Goal: Task Accomplishment & Management: Manage account settings

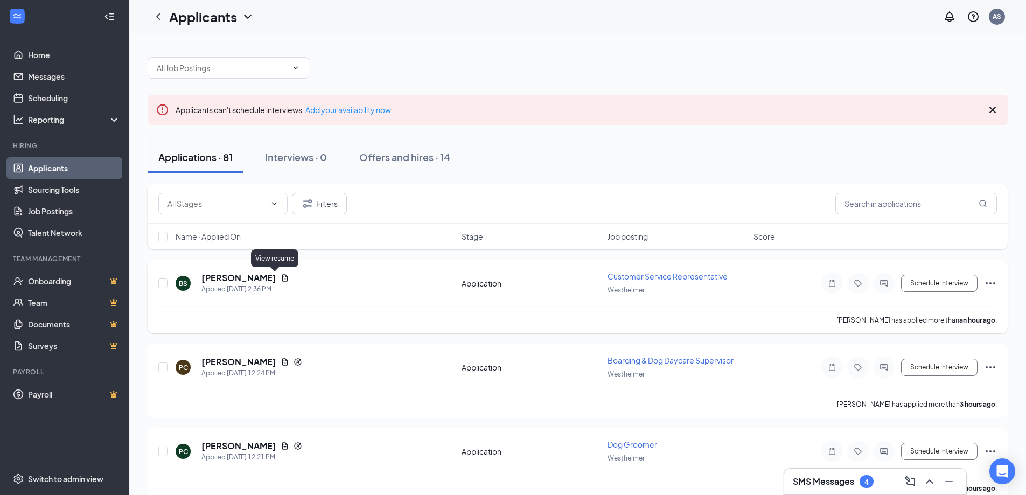
click at [282, 278] on icon "Document" at bounding box center [285, 277] width 6 height 7
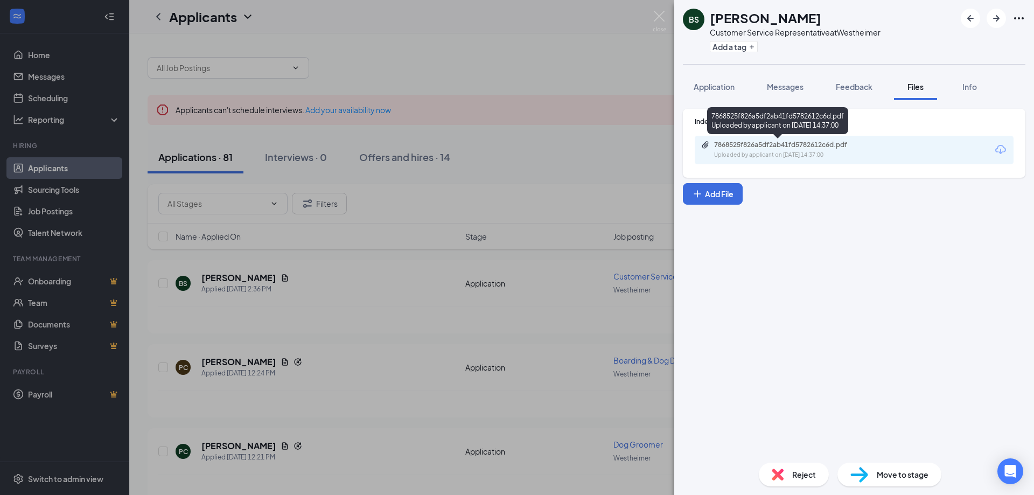
click at [763, 150] on div "7868525f826a5df2ab41fd5782612c6d.pdf Uploaded by applicant on [DATE] 14:37:00" at bounding box center [788, 150] width 174 height 19
click at [533, 200] on div "BS [PERSON_NAME] Customer Service Representative at Westheimer Add a tag Applic…" at bounding box center [517, 247] width 1034 height 495
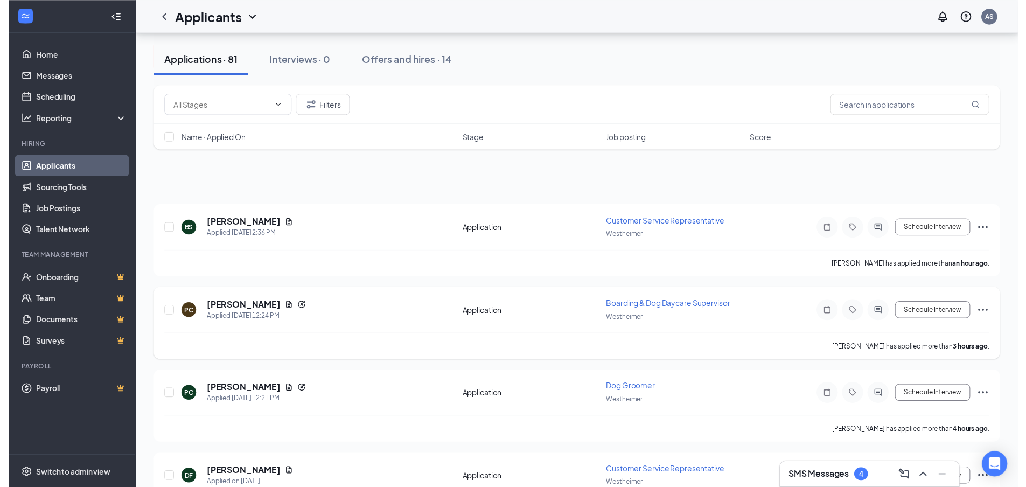
scroll to position [108, 0]
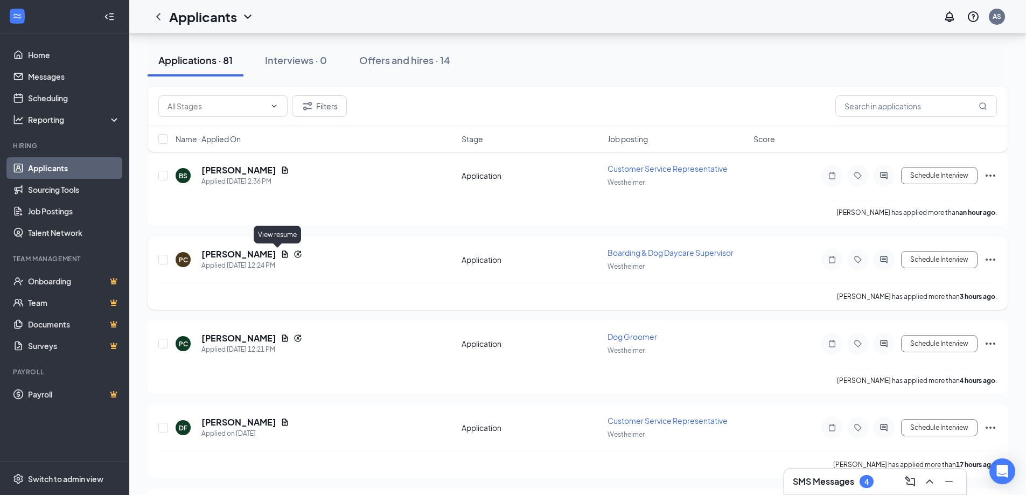
click at [282, 253] on icon "Document" at bounding box center [285, 253] width 6 height 7
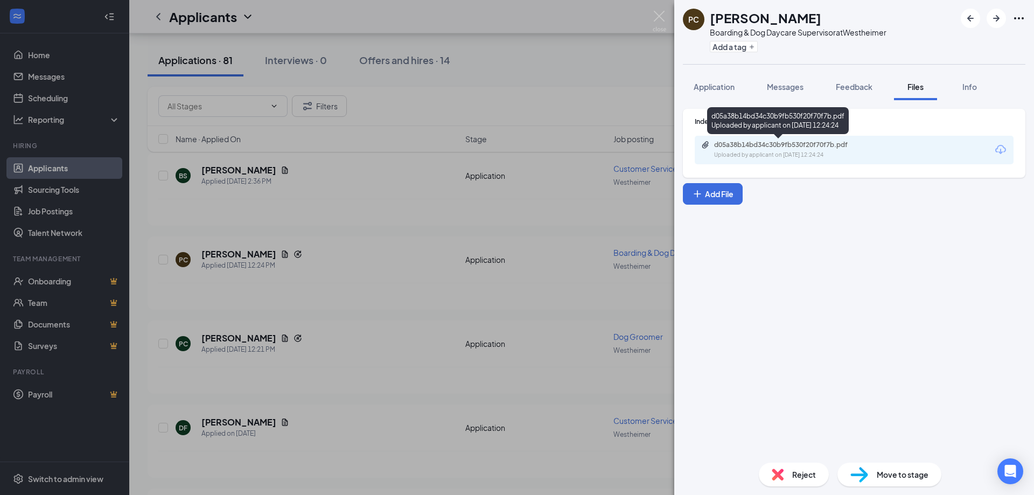
click at [802, 148] on div "d05a38b14bd34c30b9fb530f20f70f7b.pdf" at bounding box center [789, 145] width 151 height 9
click at [390, 260] on div "PC [PERSON_NAME] Boarding & Dog Daycare Supervisor at Westheimer Add a tag Appl…" at bounding box center [517, 247] width 1034 height 495
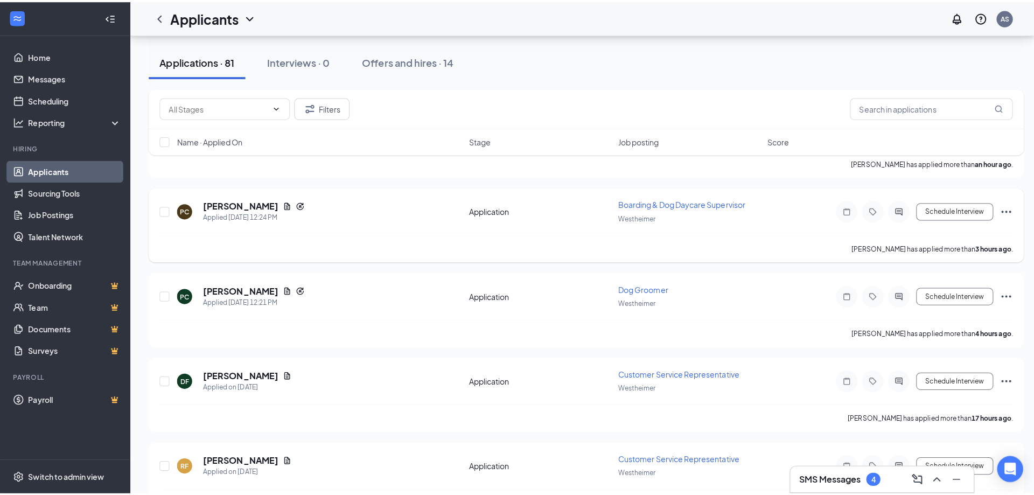
scroll to position [162, 0]
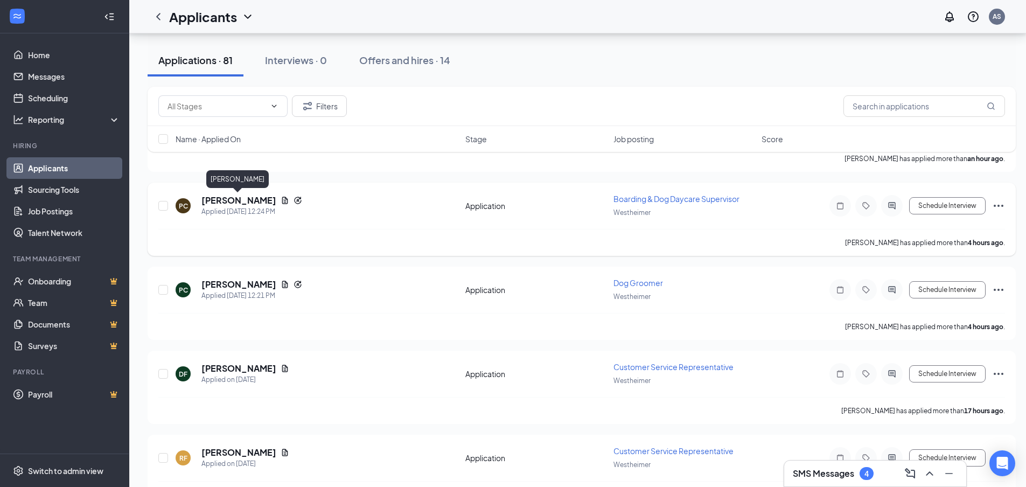
drag, startPoint x: 270, startPoint y: 198, endPoint x: 202, endPoint y: 199, distance: 67.3
click at [202, 199] on div "[PERSON_NAME]" at bounding box center [251, 200] width 101 height 12
click at [246, 200] on h5 "[PERSON_NAME]" at bounding box center [238, 200] width 75 height 12
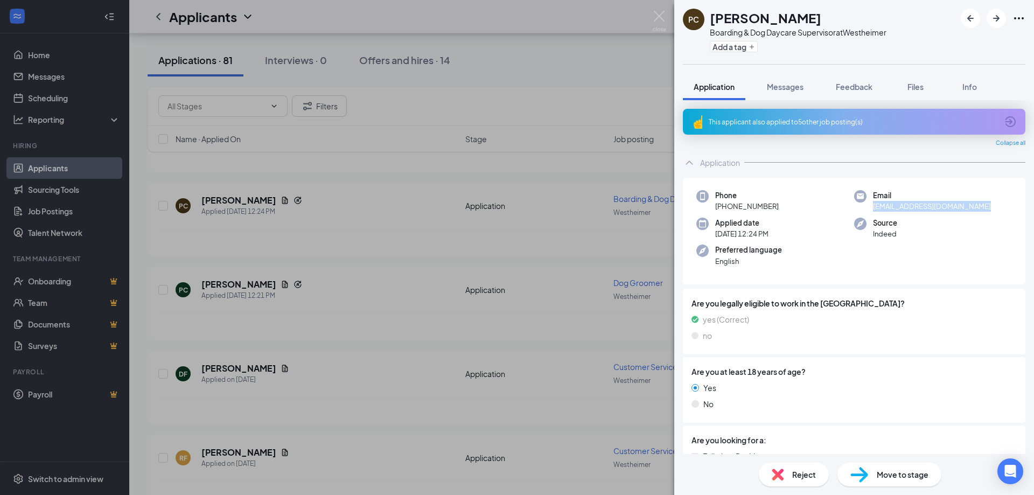
drag, startPoint x: 971, startPoint y: 208, endPoint x: 867, endPoint y: 206, distance: 103.9
click at [866, 207] on div "Email [EMAIL_ADDRESS][DOMAIN_NAME]" at bounding box center [933, 201] width 158 height 22
copy span "[EMAIL_ADDRESS][DOMAIN_NAME]"
click at [980, 88] on div "Info" at bounding box center [970, 86] width 22 height 11
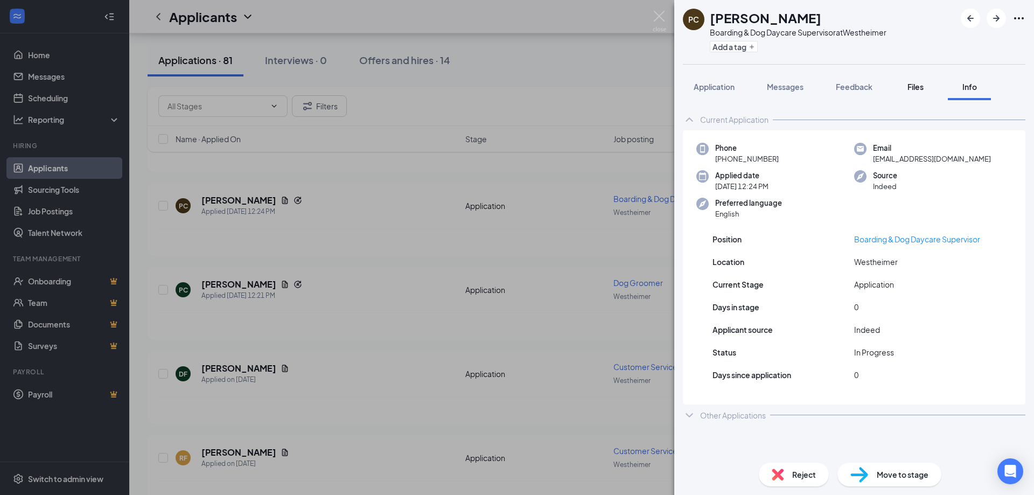
click at [916, 90] on span "Files" at bounding box center [915, 87] width 16 height 10
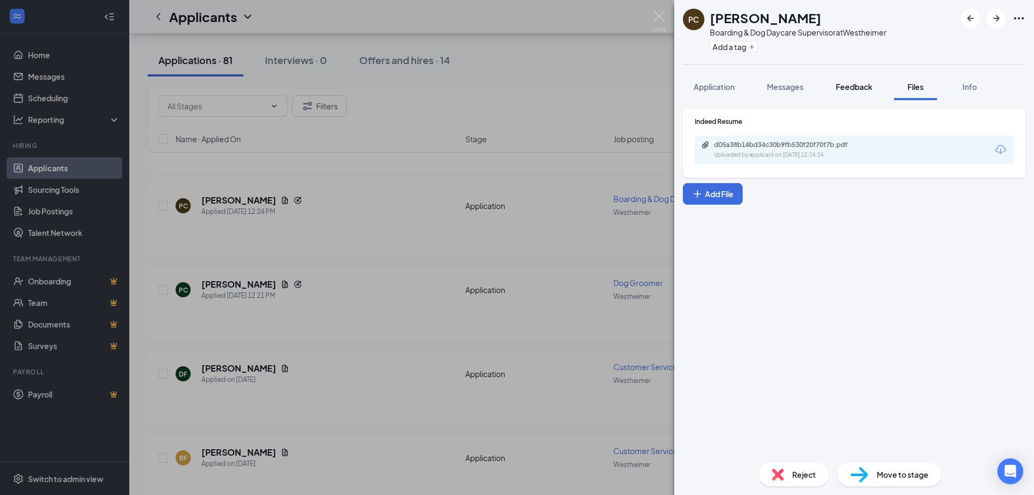
click at [859, 84] on span "Feedback" at bounding box center [854, 87] width 37 height 10
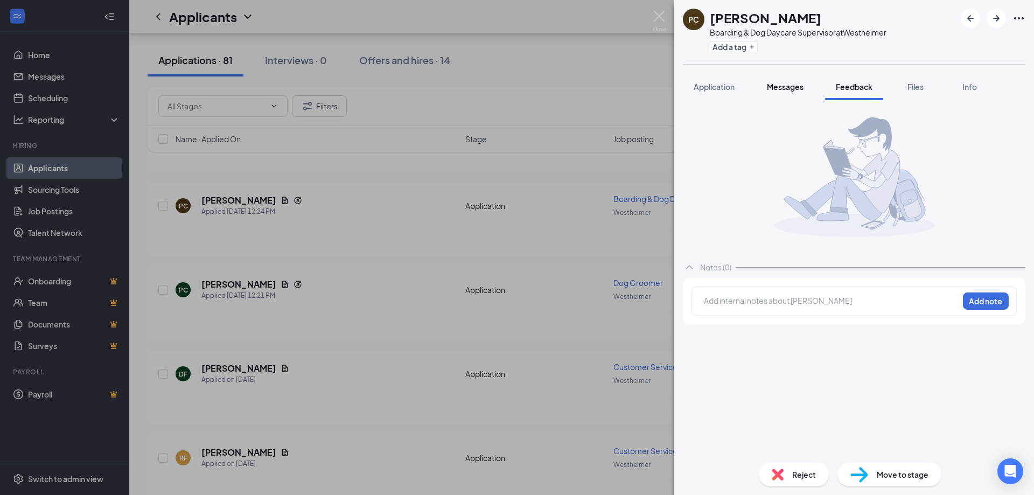
click at [794, 88] on span "Messages" at bounding box center [785, 87] width 37 height 10
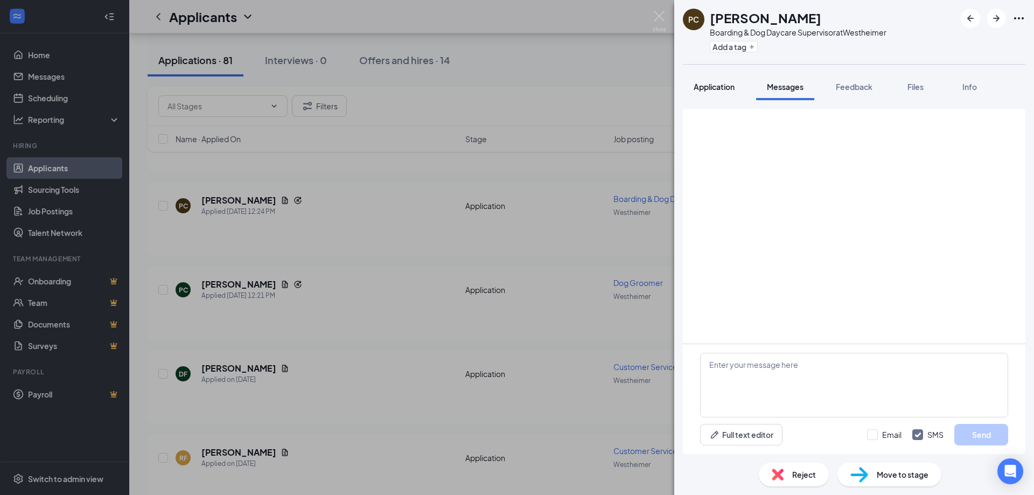
click at [715, 87] on span "Application" at bounding box center [714, 87] width 41 height 10
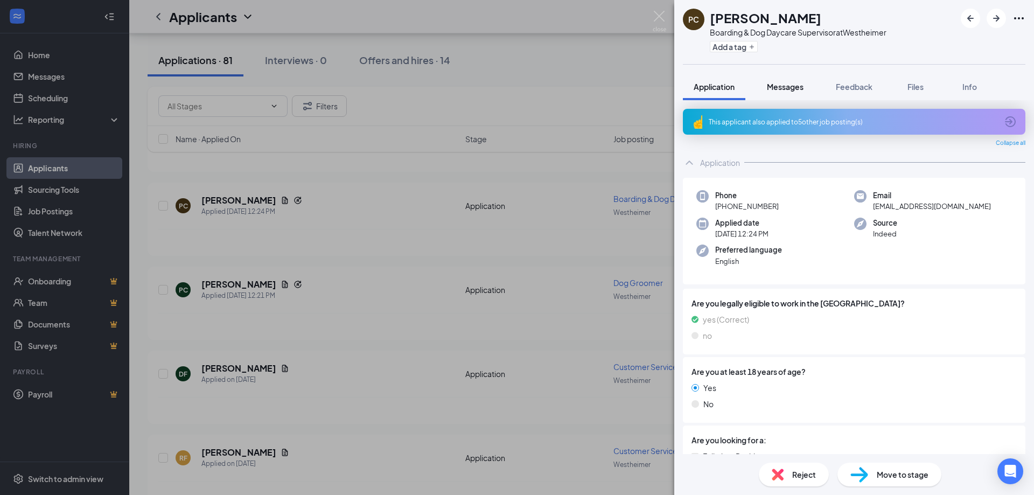
click at [792, 86] on span "Messages" at bounding box center [785, 87] width 37 height 10
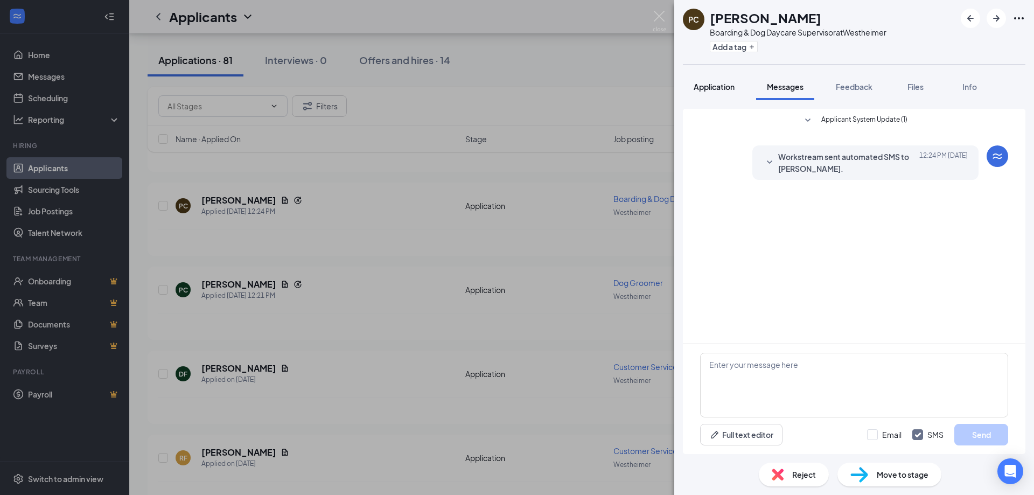
click at [724, 86] on span "Application" at bounding box center [714, 87] width 41 height 10
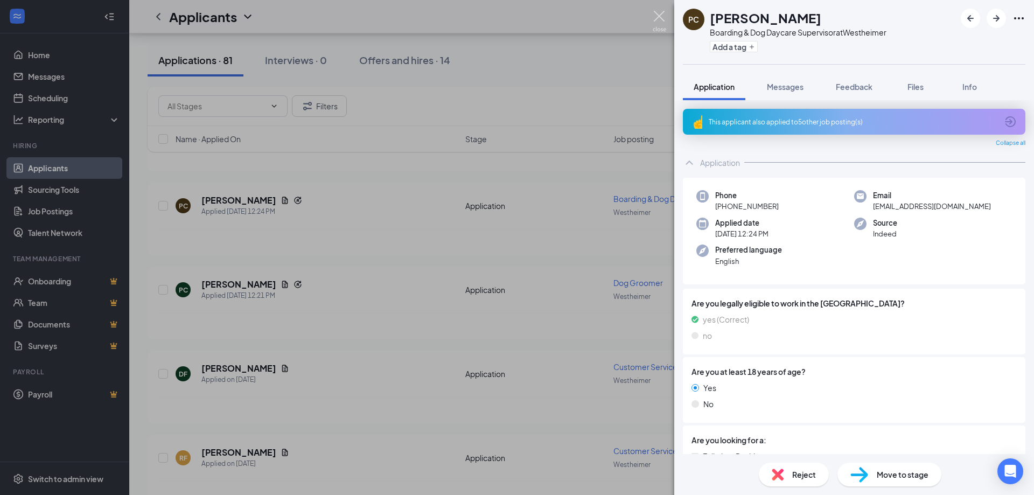
click at [656, 15] on img at bounding box center [659, 21] width 13 height 21
